Goal: Task Accomplishment & Management: Manage account settings

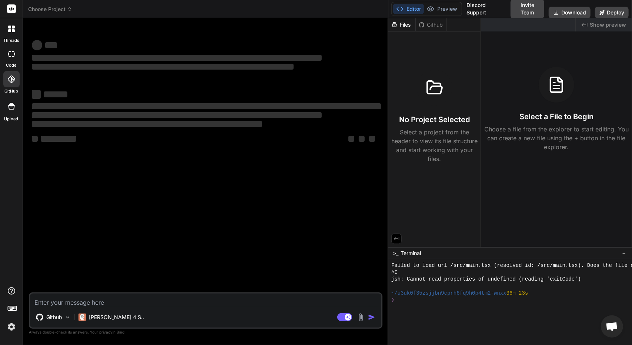
scroll to position [815, 0]
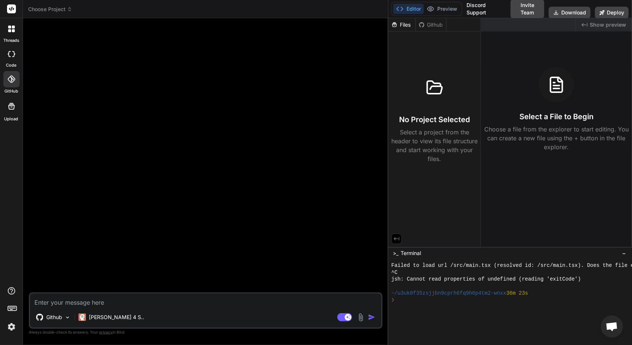
click at [10, 322] on img at bounding box center [11, 327] width 13 height 13
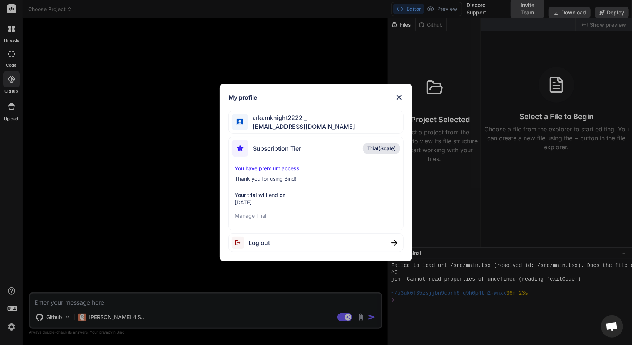
click at [107, 252] on div "My profile arkamknight2222 _ [EMAIL_ADDRESS][DOMAIN_NAME] Subscription Tier Tri…" at bounding box center [316, 172] width 632 height 345
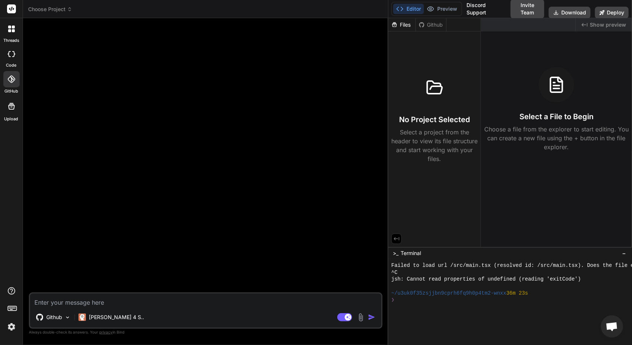
click at [9, 331] on img at bounding box center [11, 327] width 13 height 13
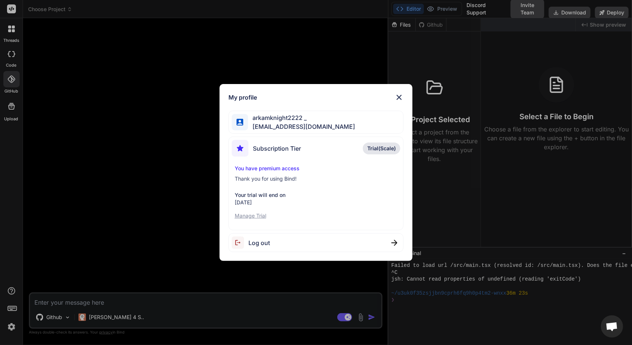
click at [250, 216] on p "Manage Trial" at bounding box center [316, 215] width 163 height 7
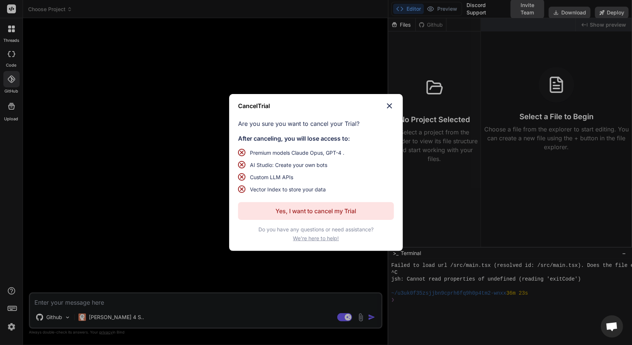
click at [274, 208] on button "Yes, I want to cancel my Trial" at bounding box center [316, 211] width 156 height 18
click at [294, 209] on p "Yes, I want to cancel my Trial" at bounding box center [316, 211] width 81 height 9
click at [313, 235] on span "We're here to help!" at bounding box center [316, 238] width 46 height 7
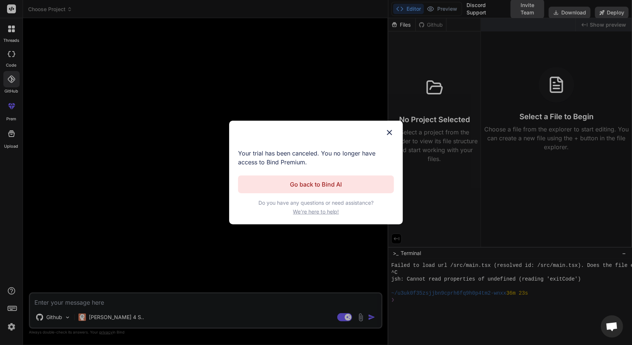
click at [398, 137] on div "Cancel Trial Your trial has been canceled. You no longer have access to Bind Pr…" at bounding box center [316, 173] width 174 height 104
click at [386, 131] on img at bounding box center [389, 132] width 9 height 9
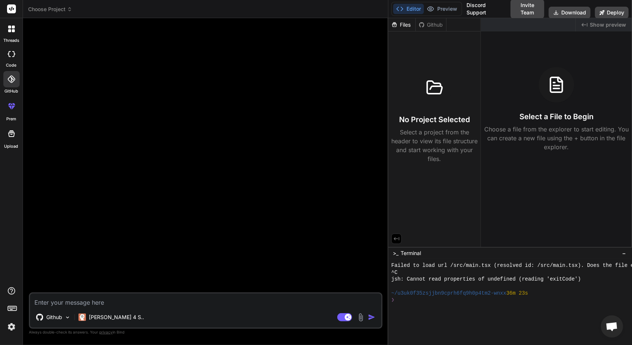
type textarea "x"
